Goal: Information Seeking & Learning: Learn about a topic

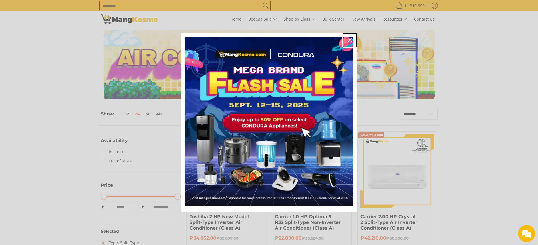
click at [345, 39] on button "Close" at bounding box center [350, 40] width 14 height 14
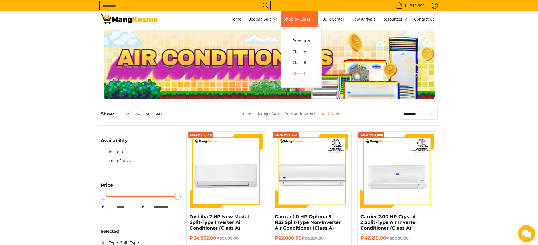
click at [303, 69] on link "Class C" at bounding box center [301, 73] width 23 height 11
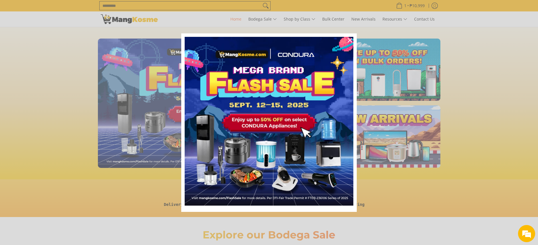
scroll to position [0, 454]
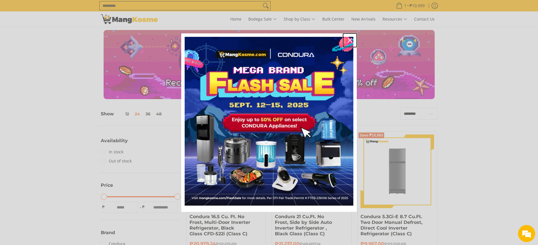
click at [349, 39] on icon "close icon" at bounding box center [350, 40] width 5 height 5
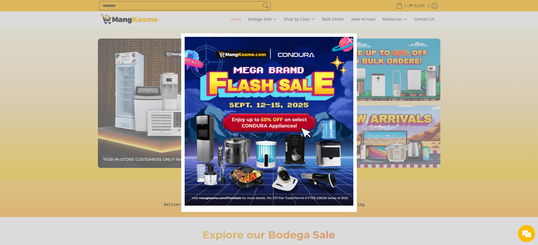
scroll to position [0, 926]
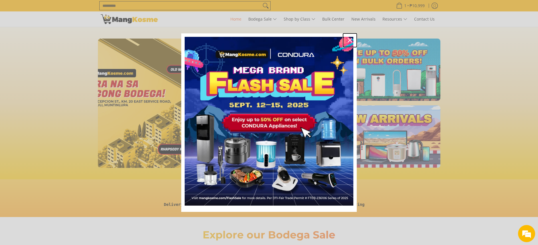
click at [351, 40] on icon "close icon" at bounding box center [350, 40] width 5 height 5
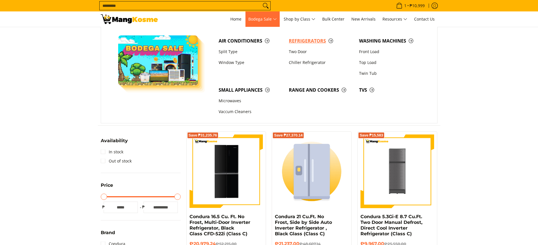
click at [309, 39] on span "Refrigerators" at bounding box center [321, 40] width 65 height 7
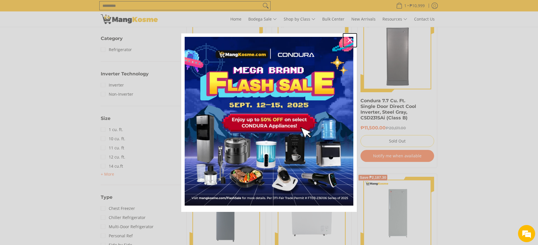
click at [346, 41] on div "Close" at bounding box center [349, 40] width 9 height 9
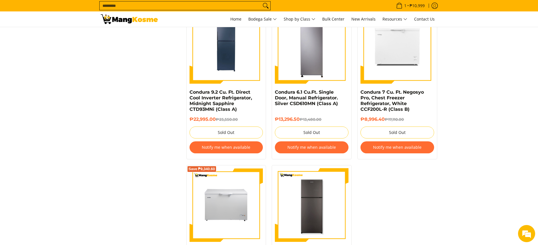
scroll to position [1336, 0]
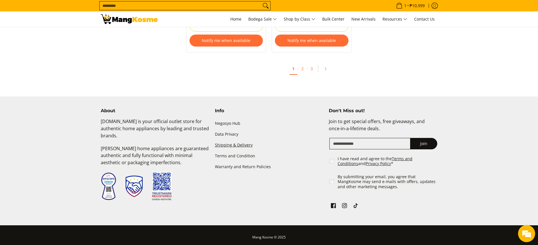
click at [229, 140] on link "Shipping & Delivery" at bounding box center [269, 145] width 108 height 11
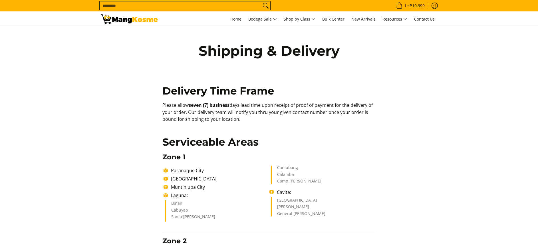
drag, startPoint x: 242, startPoint y: 122, endPoint x: 246, endPoint y: 123, distance: 4.1
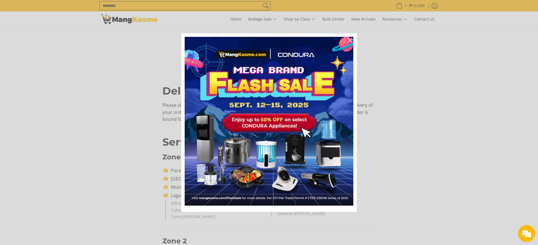
scroll to position [642, 0]
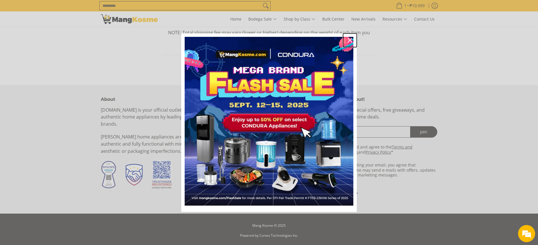
drag, startPoint x: 351, startPoint y: 37, endPoint x: 342, endPoint y: 48, distance: 14.0
click at [351, 37] on div "Close" at bounding box center [349, 40] width 9 height 9
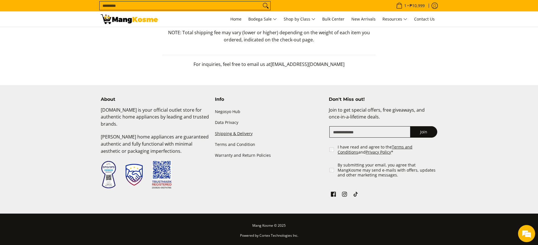
click at [245, 130] on link "Shipping & Delivery" at bounding box center [269, 133] width 108 height 11
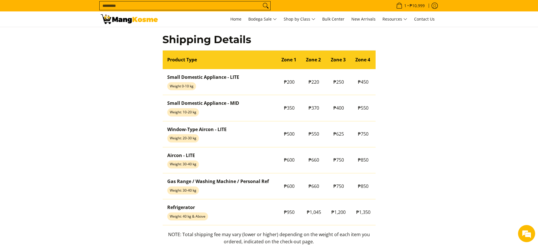
scroll to position [448, 0]
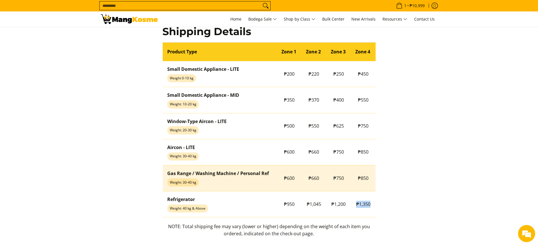
drag, startPoint x: 361, startPoint y: 203, endPoint x: 364, endPoint y: 186, distance: 17.2
click at [373, 202] on td "₱1,350" at bounding box center [363, 204] width 25 height 26
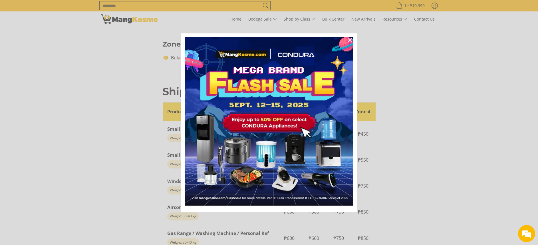
scroll to position [234, 0]
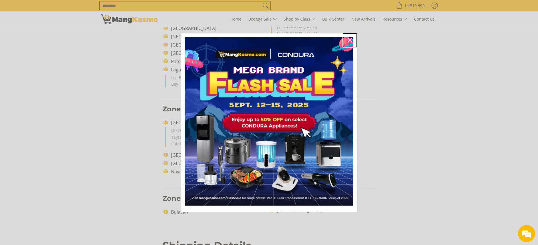
drag, startPoint x: 351, startPoint y: 40, endPoint x: 417, endPoint y: 64, distance: 70.8
click at [351, 40] on icon "close icon" at bounding box center [350, 40] width 5 height 5
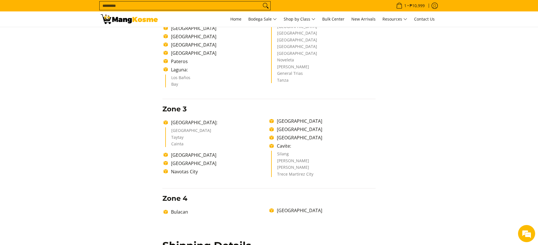
scroll to position [0, 0]
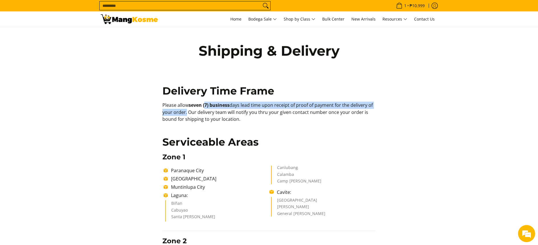
copy p "7) business days lead time upon receipt of proof of payment for the delivery of…"
drag, startPoint x: 206, startPoint y: 105, endPoint x: 186, endPoint y: 112, distance: 20.9
click at [186, 112] on p "Please allow seven (7) business days lead time upon receipt of proof of payment…" at bounding box center [268, 115] width 213 height 27
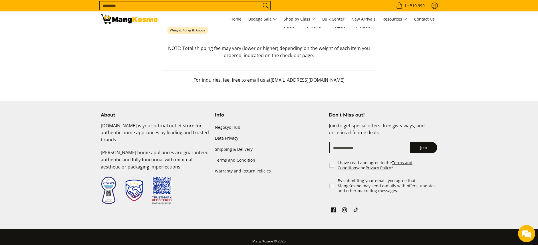
scroll to position [557, 0]
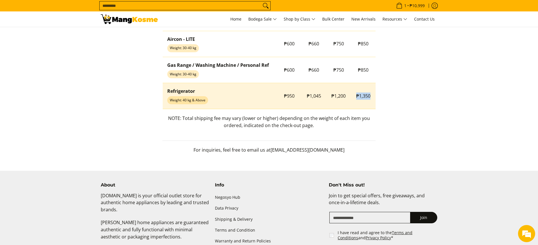
copy tr "₱1,200 ₱1,350"
drag, startPoint x: 355, startPoint y: 105, endPoint x: 371, endPoint y: 107, distance: 15.5
click at [371, 107] on tr "Refrigerator Weight: 40 kg & Above ₱950 ₱1,045 ₱1,200 ₱1,350" at bounding box center [269, 96] width 213 height 26
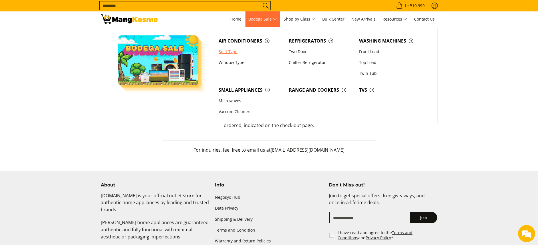
click at [235, 53] on link "Split Type" at bounding box center [251, 51] width 70 height 11
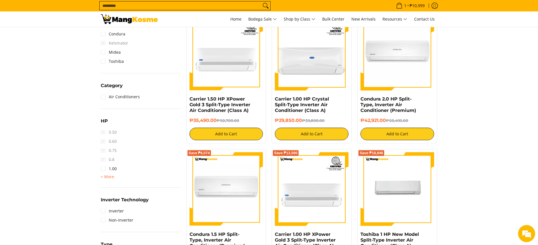
scroll to position [257, 0]
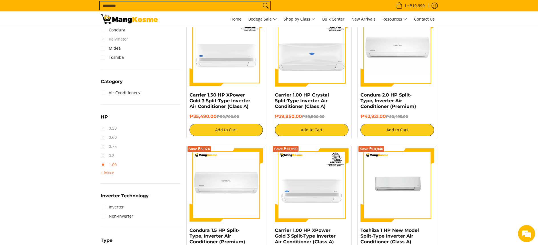
click at [112, 164] on link "1.00" at bounding box center [109, 164] width 16 height 9
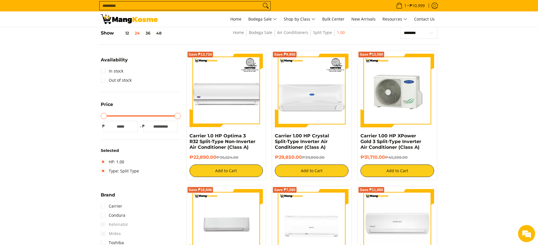
scroll to position [80, 0]
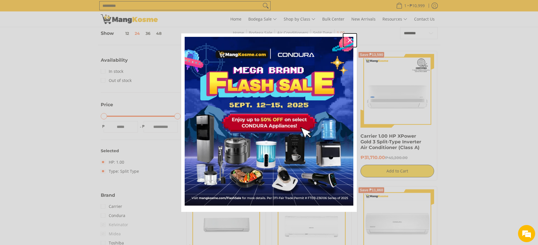
click at [352, 42] on icon "close icon" at bounding box center [350, 40] width 5 height 5
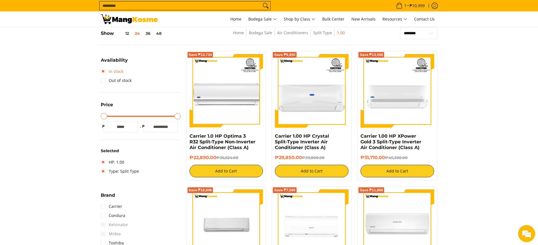
click at [118, 74] on link "In stock" at bounding box center [112, 71] width 23 height 9
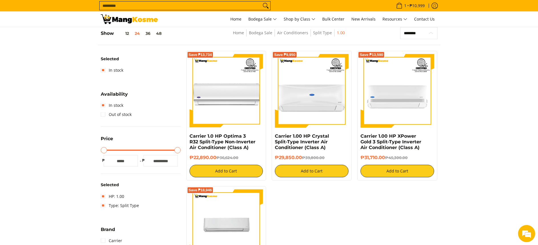
click at [429, 32] on select "**********" at bounding box center [418, 33] width 37 height 12
select select "**********"
click at [400, 27] on select "**********" at bounding box center [418, 33] width 37 height 12
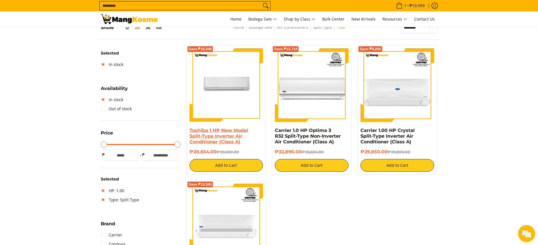
scroll to position [80, 0]
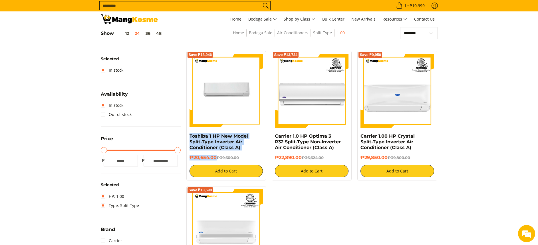
copy div "Toshiba 1 HP New Model Split-Type Inverter Air Conditioner (Class A) ₱20,654.00"
drag, startPoint x: 216, startPoint y: 158, endPoint x: 187, endPoint y: 134, distance: 38.3
click at [187, 134] on div "Save ₱18,946 Toshiba 1 HP New Model Split-Type Inverter Air Conditioner (Class …" at bounding box center [226, 116] width 80 height 130
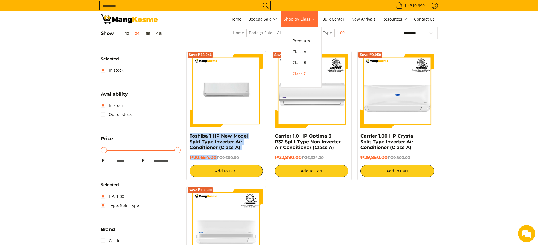
click at [303, 76] on span "Class C" at bounding box center [301, 73] width 17 height 7
